Goal: Information Seeking & Learning: Learn about a topic

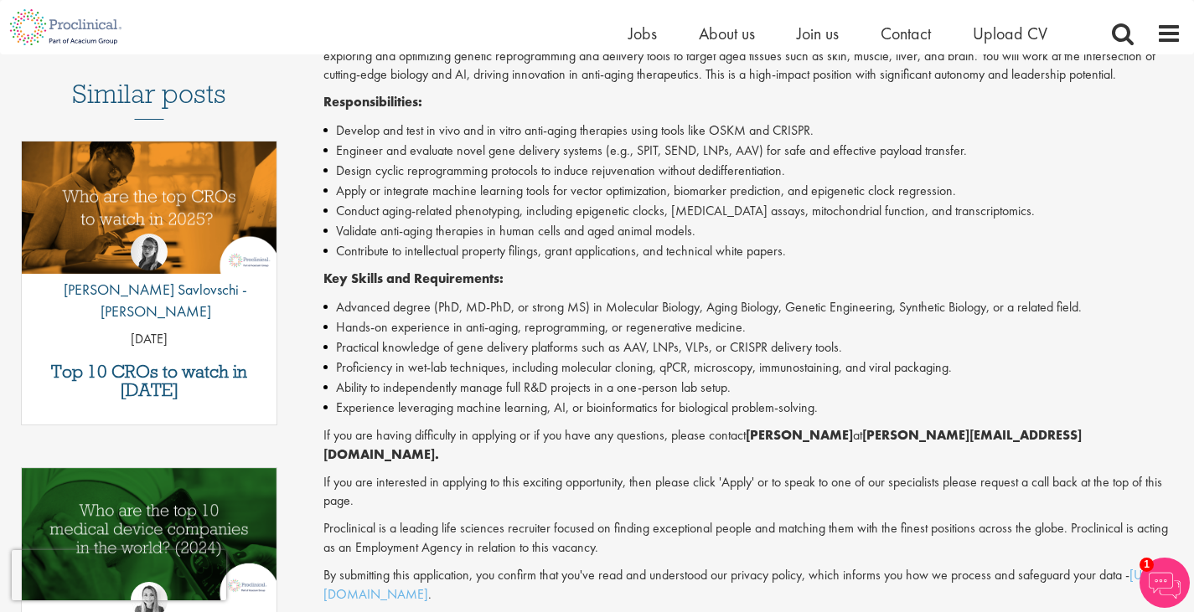
scroll to position [586, 0]
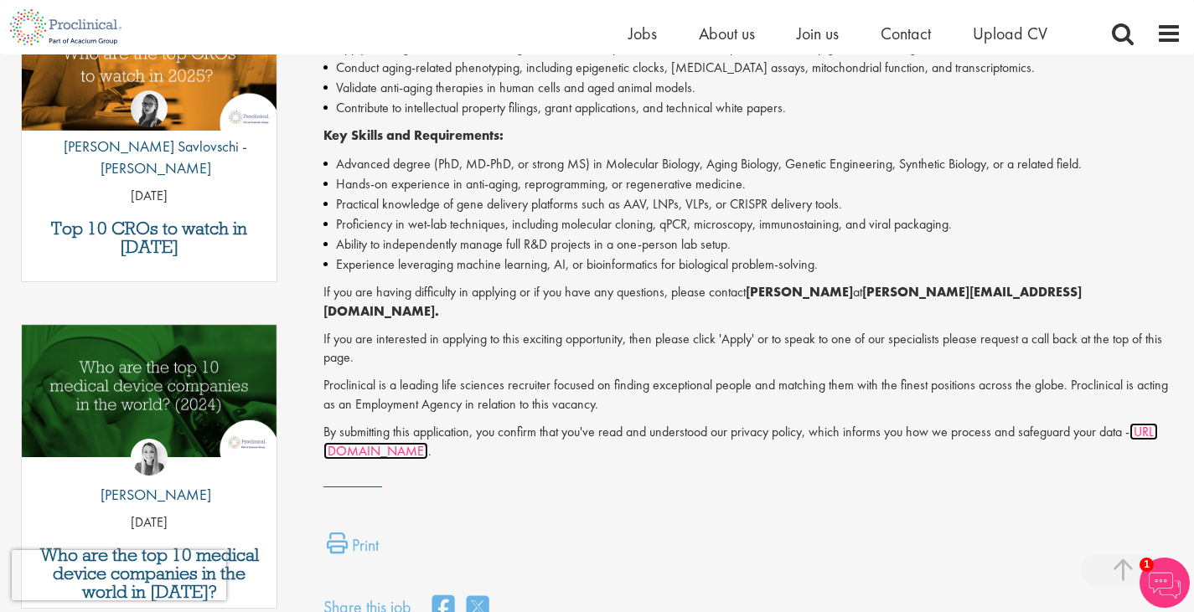
click at [394, 441] on link "[URL][DOMAIN_NAME]" at bounding box center [740, 441] width 834 height 37
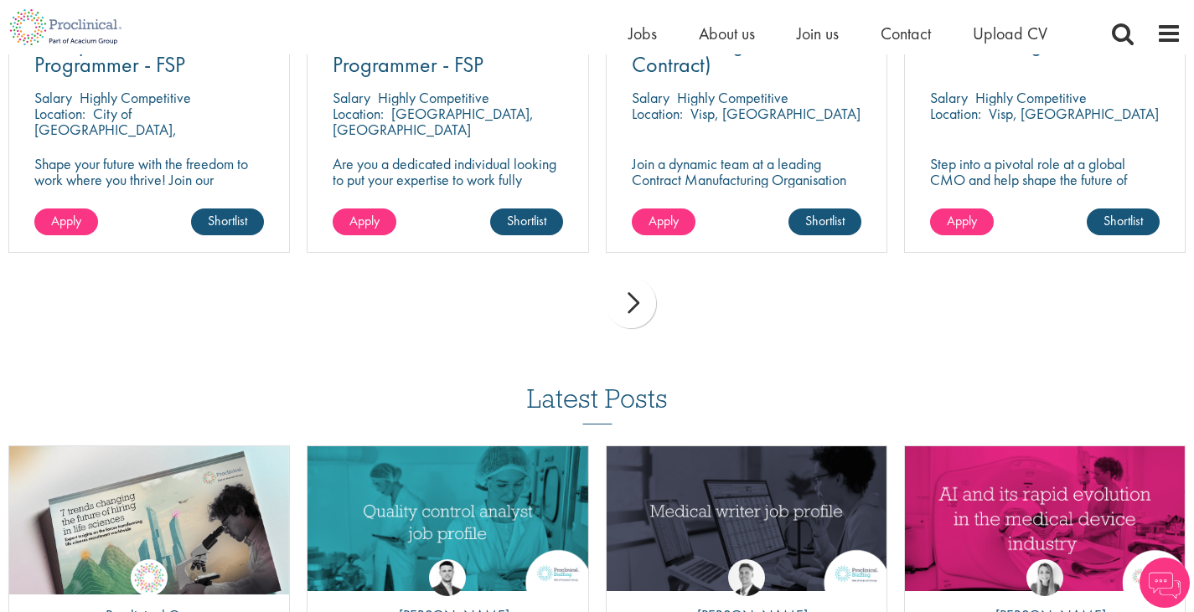
scroll to position [4895, 0]
